Goal: Understand process/instructions: Learn how to perform a task or action

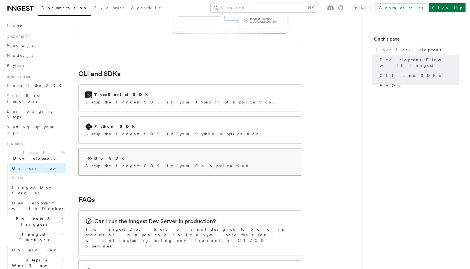
scroll to position [694, 0]
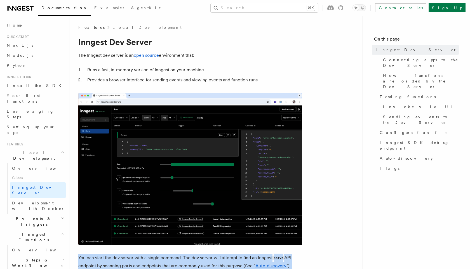
click at [164, 191] on img at bounding box center [190, 169] width 224 height 152
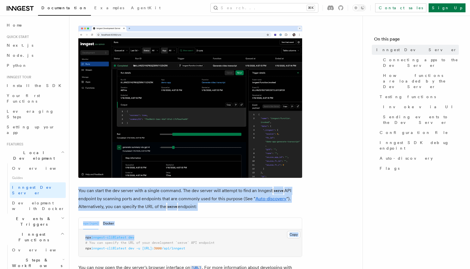
scroll to position [84, 0]
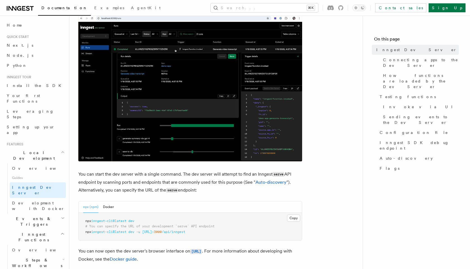
click at [124, 213] on pre "npx inngest-cli@latest dev # You can specify the URL of your development `serve…" at bounding box center [190, 227] width 223 height 28
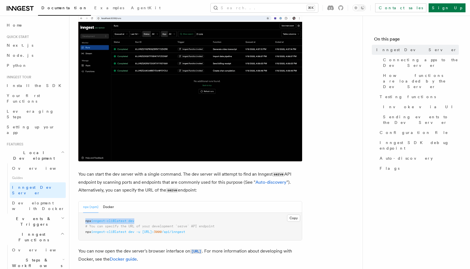
drag, startPoint x: 138, startPoint y: 221, endPoint x: 85, endPoint y: 222, distance: 53.1
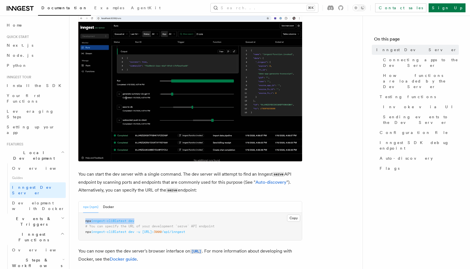
click at [85, 222] on pre "npx inngest-cli@latest dev # You can specify the URL of your development `serve…" at bounding box center [190, 227] width 223 height 28
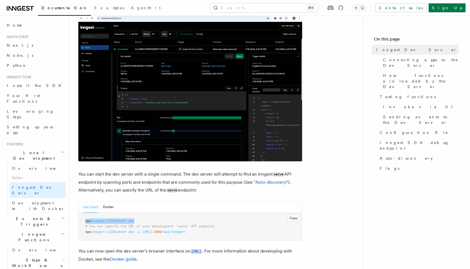
copy span "npx inngest-cli@latest dev"
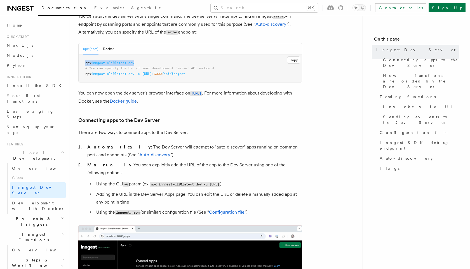
scroll to position [243, 0]
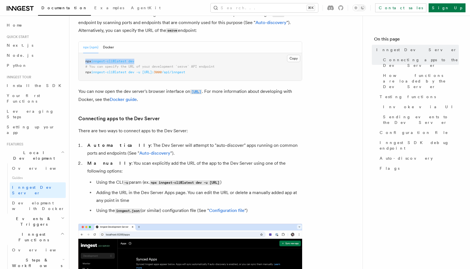
click at [202, 94] on code "http://localhost:8288" at bounding box center [196, 91] width 12 height 5
